Goal: Check status: Check status

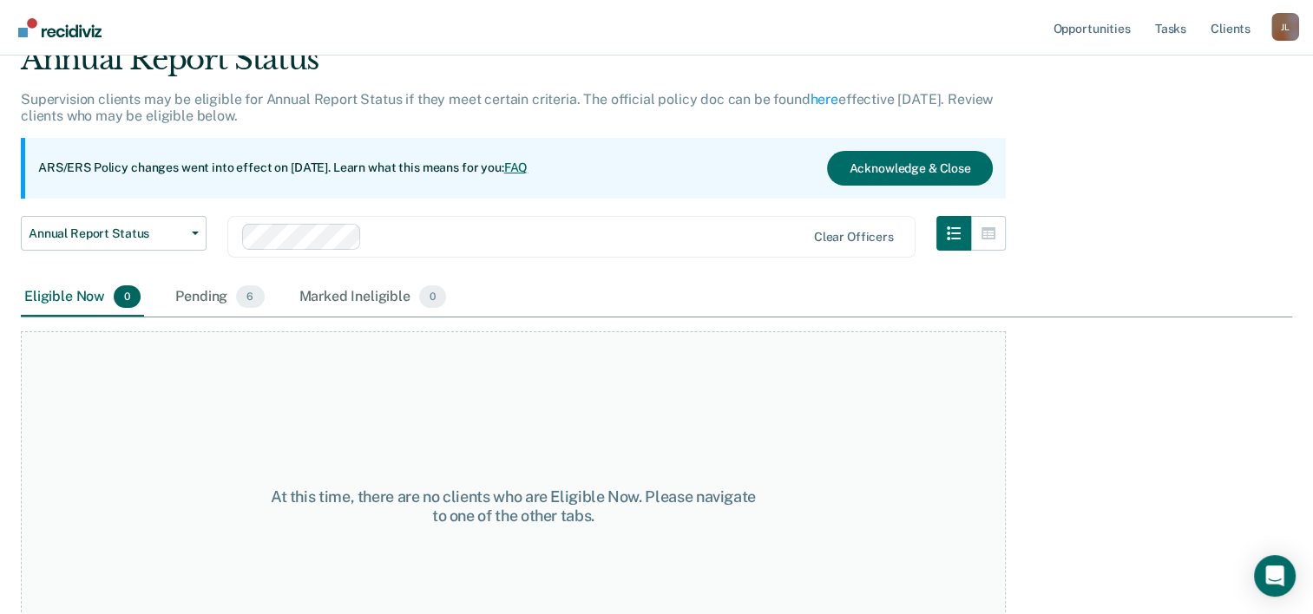
scroll to position [144, 0]
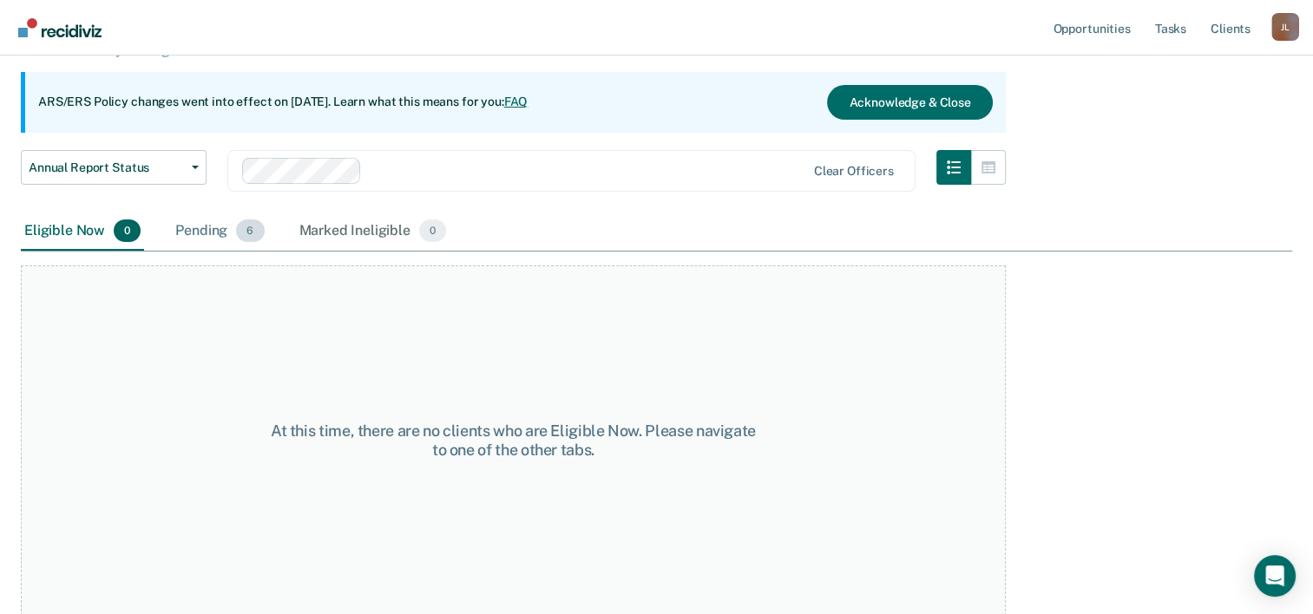
click at [227, 226] on div "Pending 6" at bounding box center [219, 232] width 95 height 38
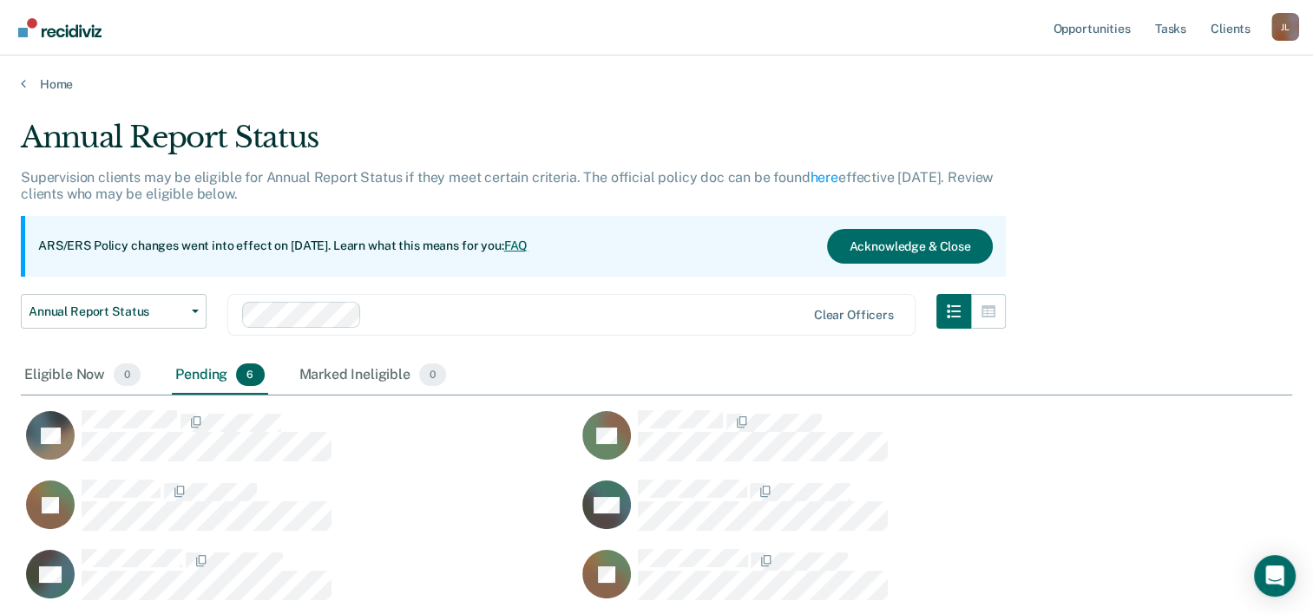
scroll to position [2, 0]
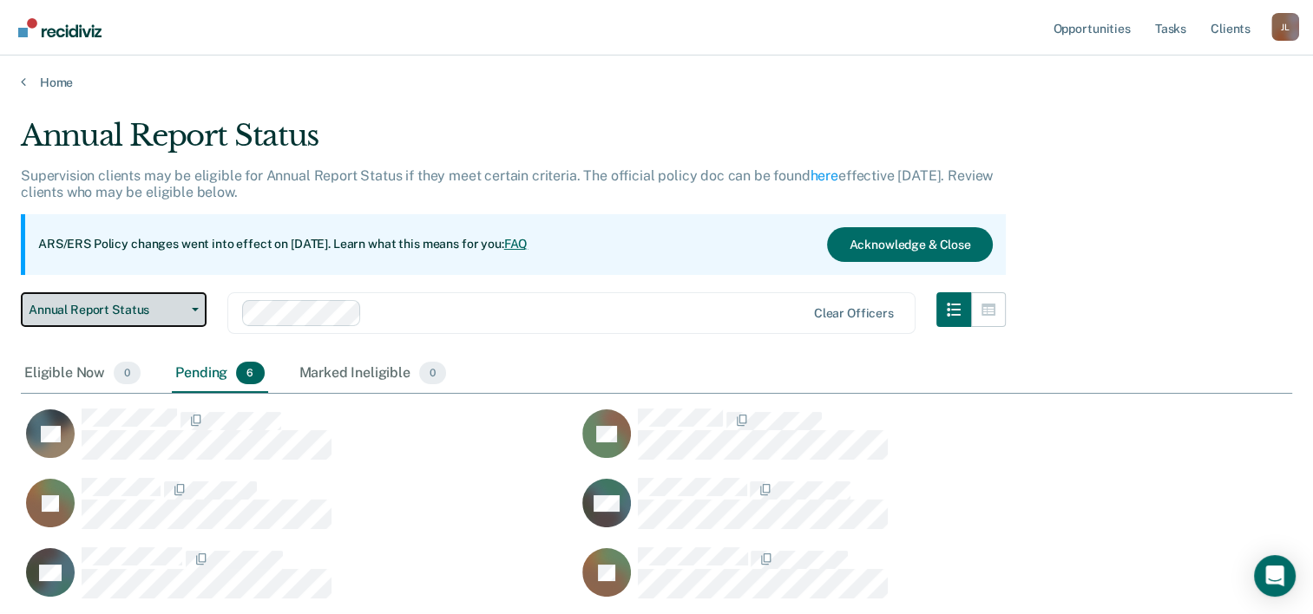
click at [97, 298] on button "Annual Report Status" at bounding box center [114, 309] width 186 height 35
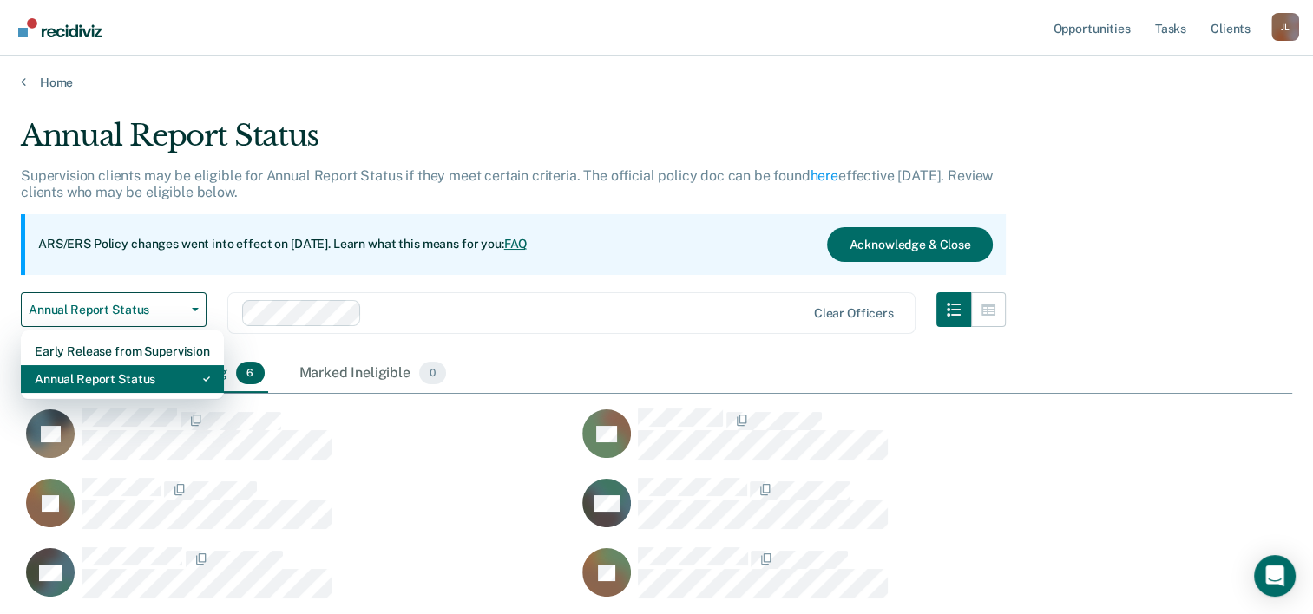
click at [102, 376] on div "Annual Report Status" at bounding box center [122, 379] width 175 height 28
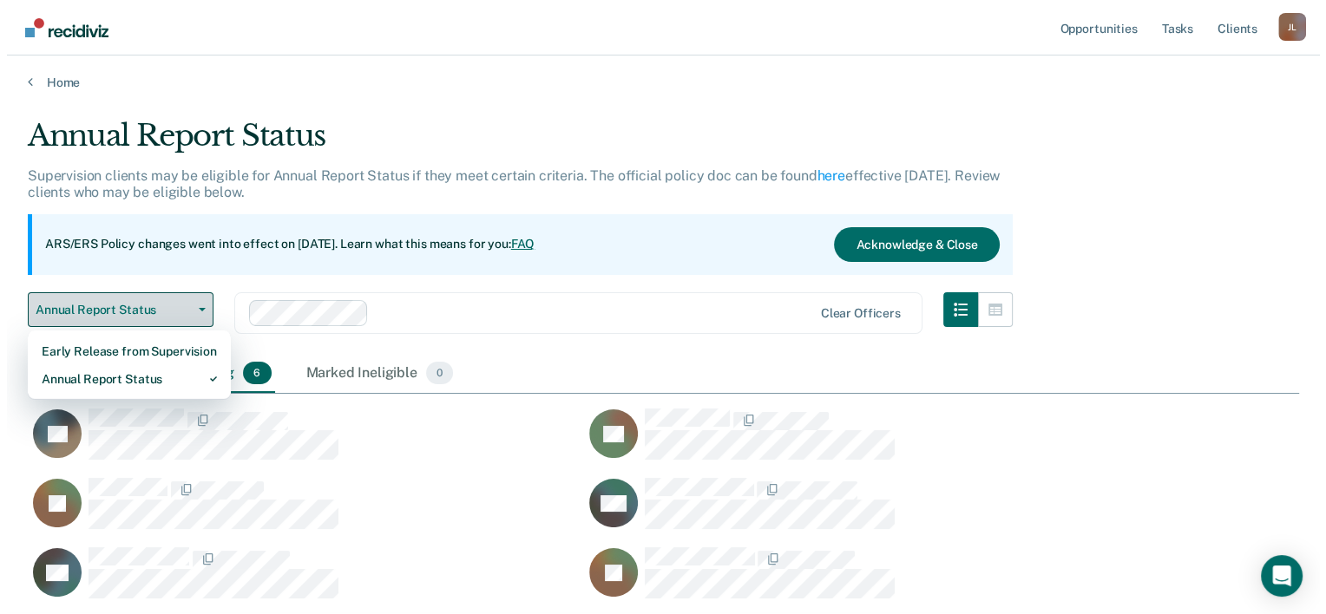
scroll to position [0, 0]
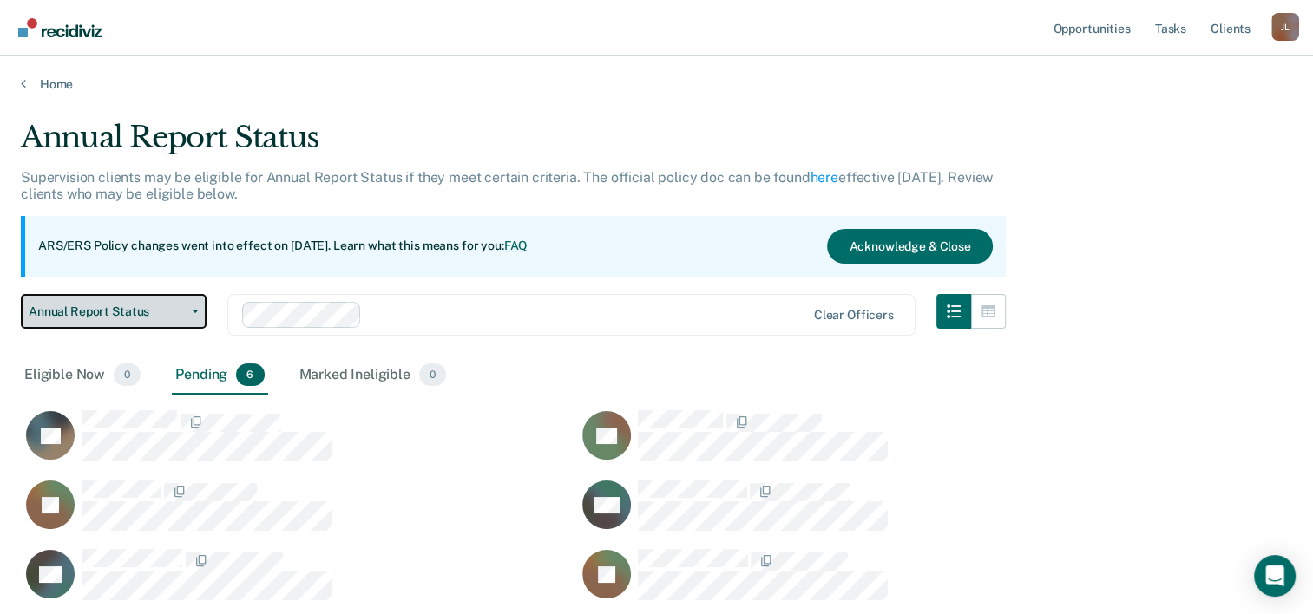
click at [188, 310] on span "button" at bounding box center [192, 311] width 14 height 3
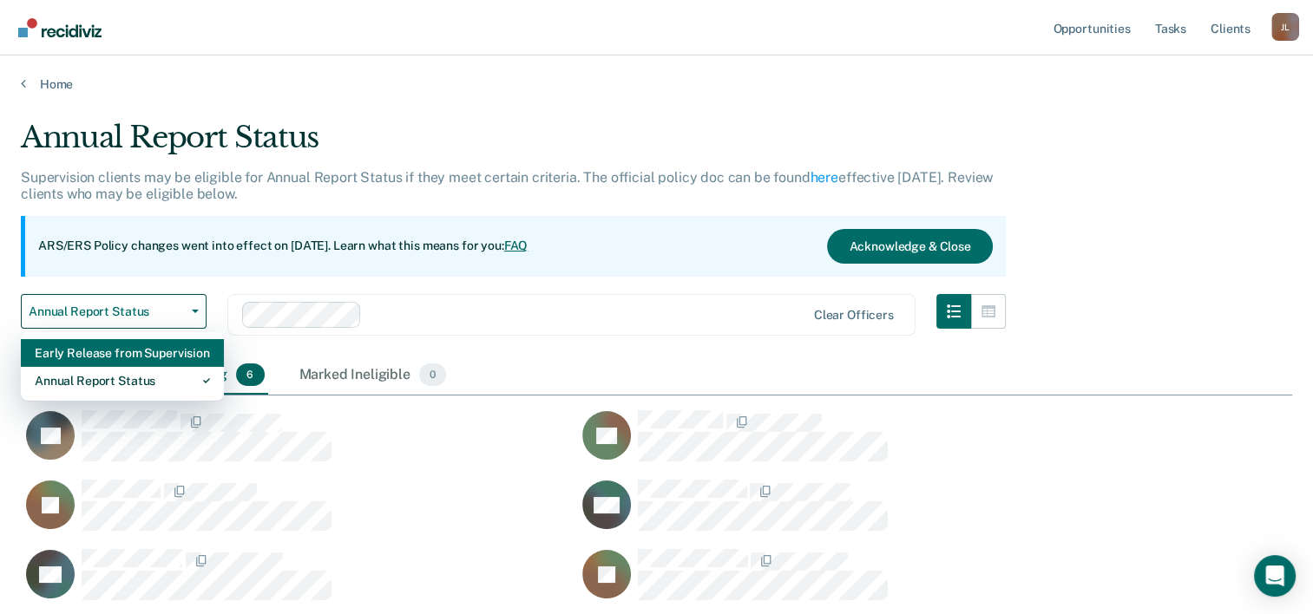
click at [183, 343] on div "Early Release from Supervision" at bounding box center [122, 353] width 175 height 28
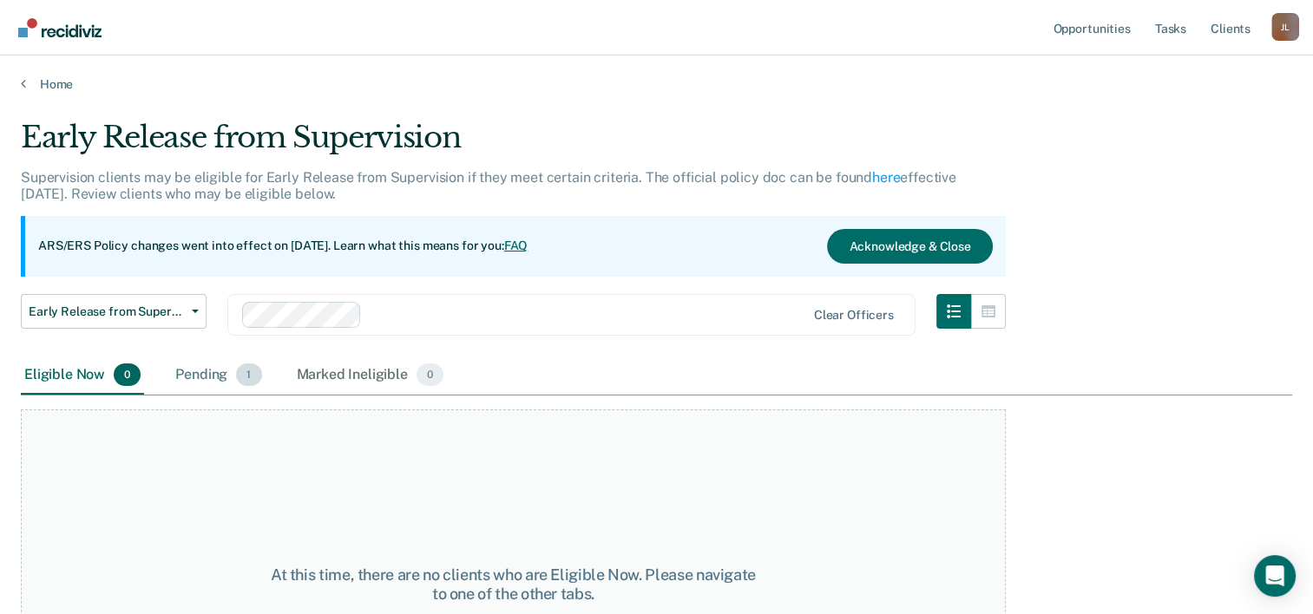
click at [218, 364] on div "Pending 1" at bounding box center [218, 376] width 93 height 38
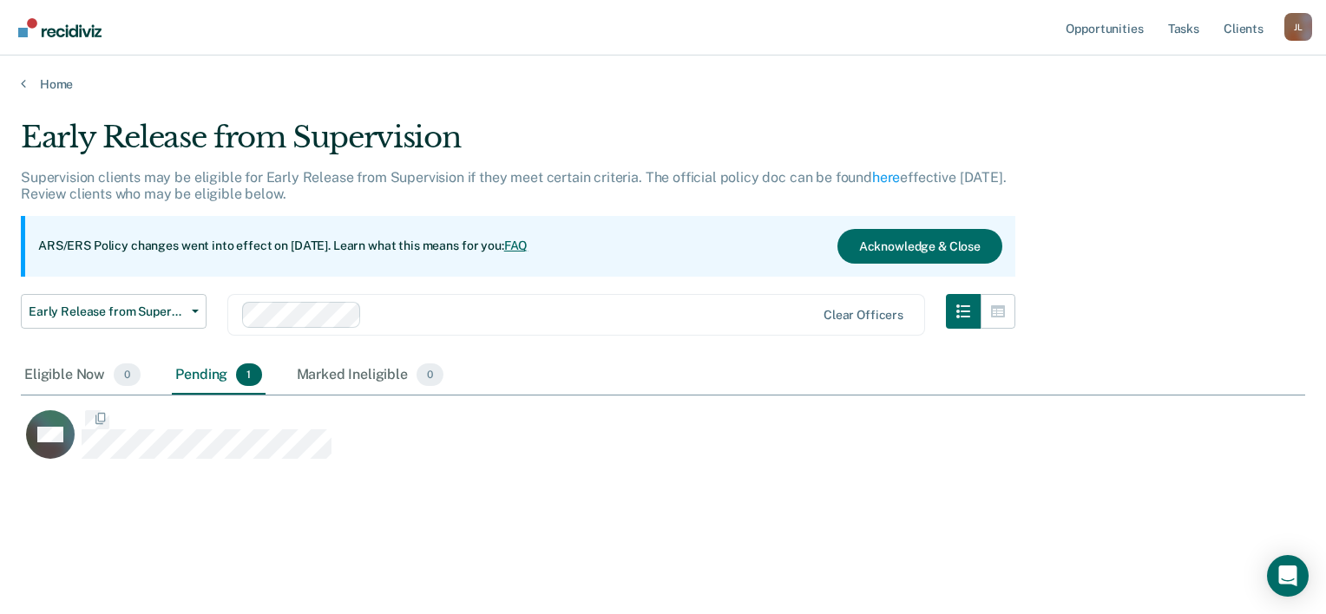
scroll to position [351, 1270]
